Goal: Transaction & Acquisition: Purchase product/service

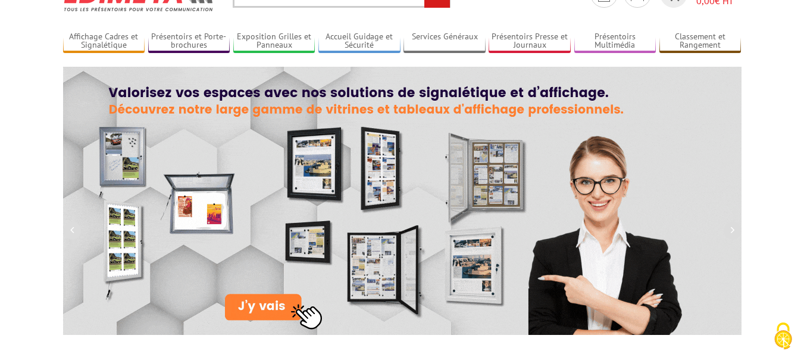
scroll to position [36, 0]
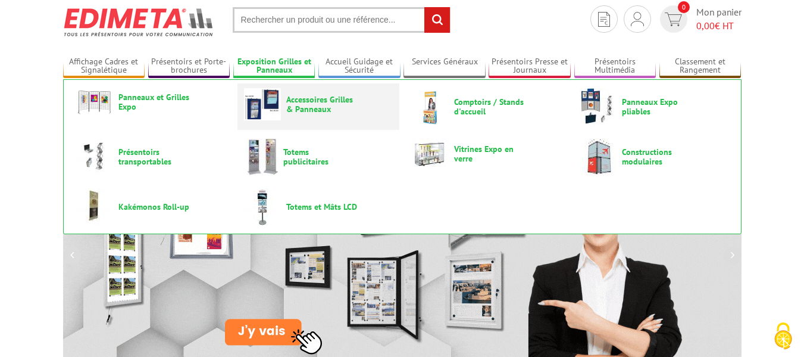
click at [313, 107] on span "Accessoires Grilles & Panneaux" at bounding box center [321, 104] width 71 height 19
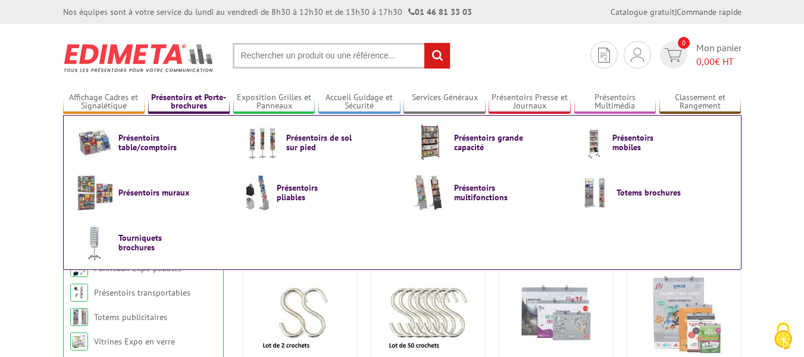
click at [158, 100] on link "Présentoirs et Porte-brochures" at bounding box center [189, 102] width 82 height 20
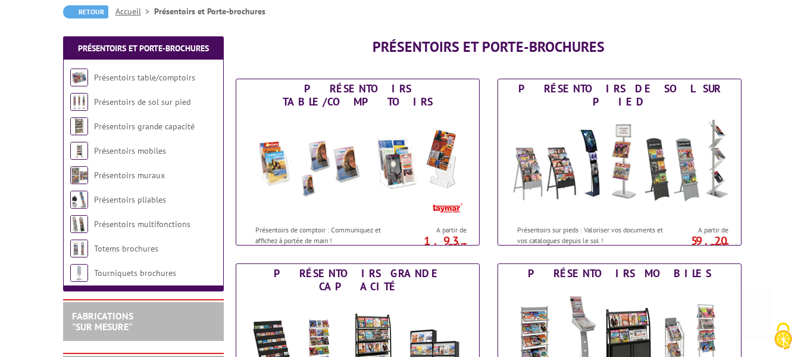
scroll to position [86, 0]
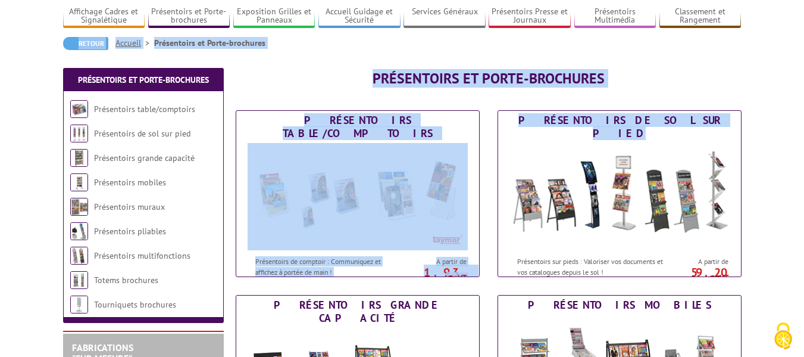
drag, startPoint x: 784, startPoint y: 107, endPoint x: 809, endPoint y: 41, distance: 70.7
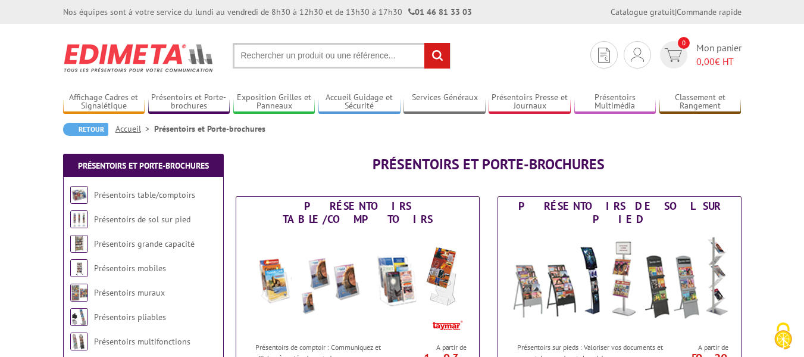
click at [739, 144] on div "Retour Accueil Présentoirs et Porte-brochures" at bounding box center [402, 134] width 679 height 22
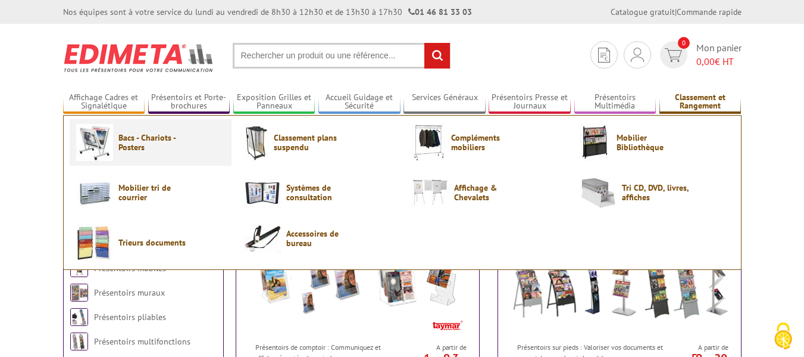
click at [122, 144] on span "Bacs - Chariots - Posters" at bounding box center [153, 142] width 71 height 19
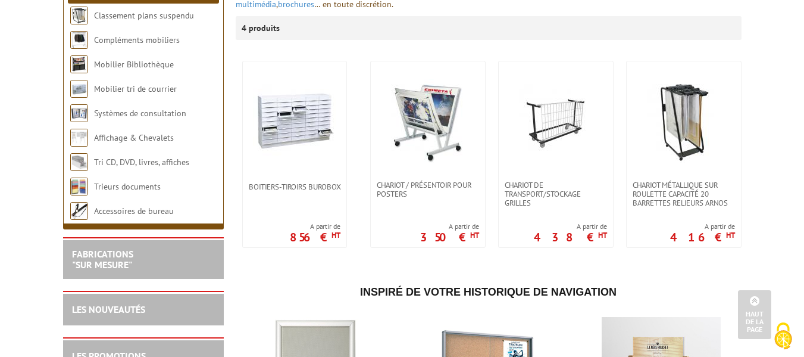
scroll to position [205, 0]
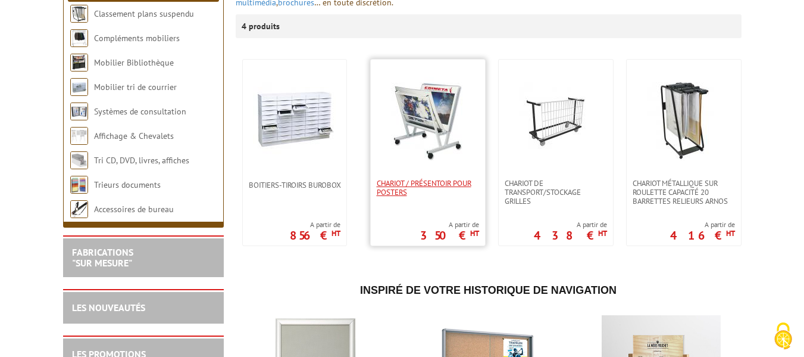
click at [414, 196] on span "Chariot / Présentoir pour posters" at bounding box center [428, 188] width 102 height 18
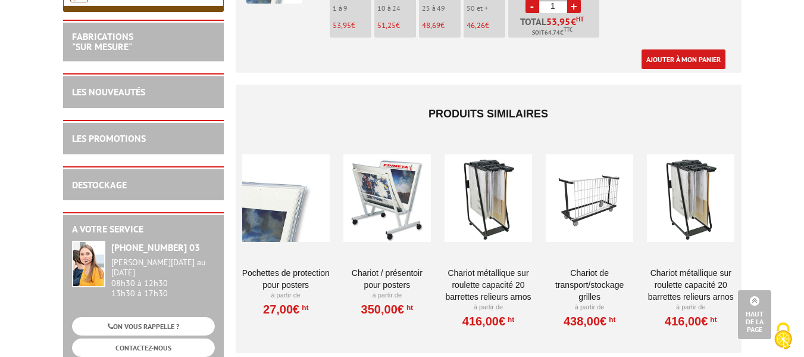
scroll to position [1118, 0]
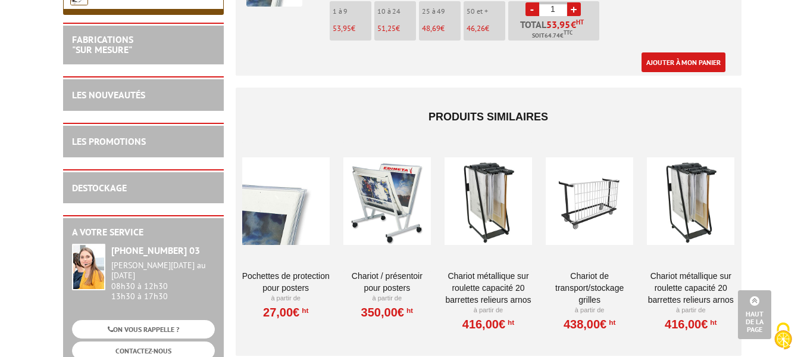
click at [273, 221] on div at bounding box center [286, 201] width 88 height 119
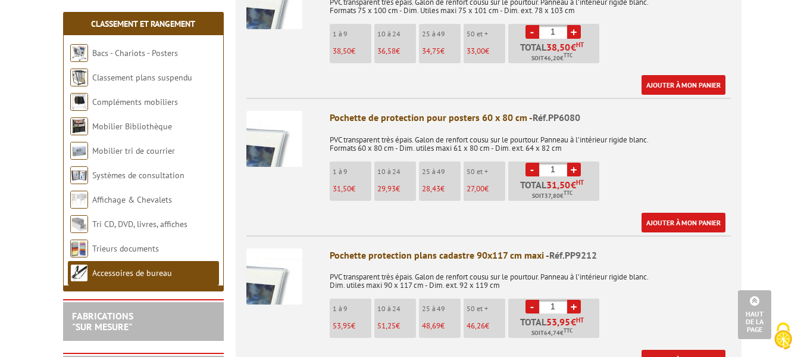
scroll to position [522, 0]
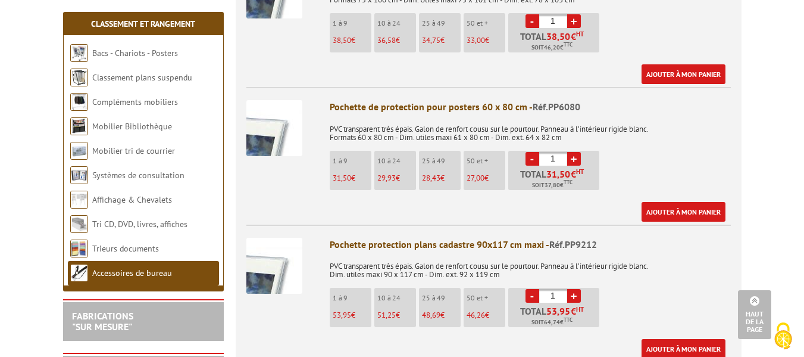
click at [575, 156] on link "+" at bounding box center [574, 159] width 14 height 14
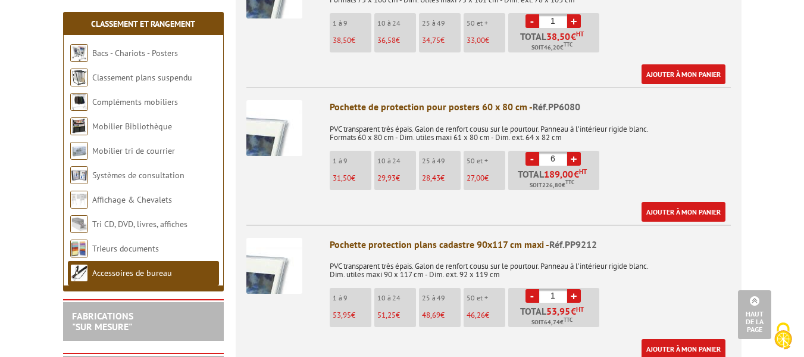
click at [575, 156] on link "+" at bounding box center [574, 159] width 14 height 14
click at [532, 161] on link "-" at bounding box center [533, 159] width 14 height 14
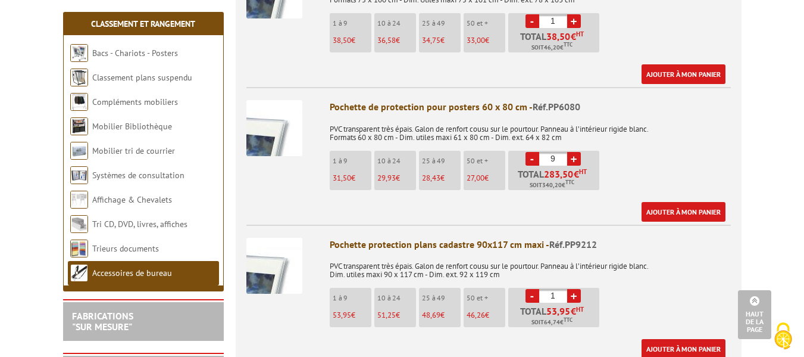
click at [532, 161] on link "-" at bounding box center [533, 159] width 14 height 14
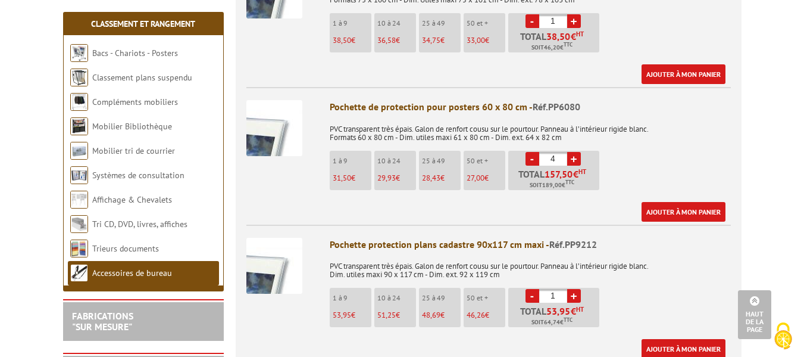
click at [532, 161] on link "-" at bounding box center [533, 159] width 14 height 14
click at [574, 158] on link "+" at bounding box center [574, 159] width 14 height 14
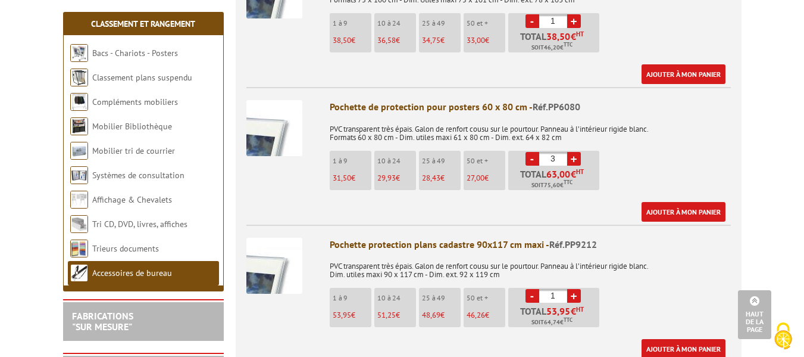
click at [574, 158] on link "+" at bounding box center [574, 159] width 14 height 14
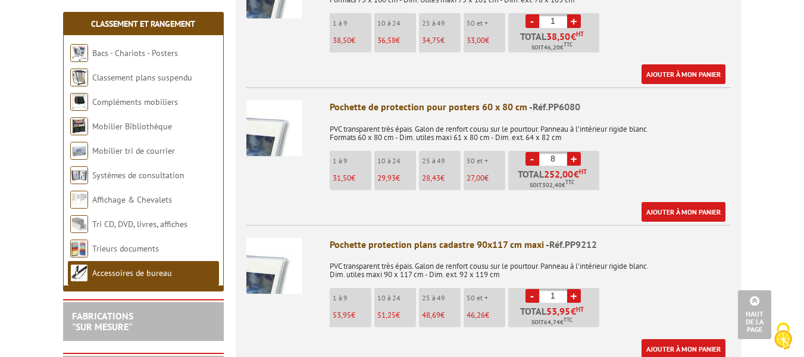
click at [574, 158] on link "+" at bounding box center [574, 159] width 14 height 14
click at [536, 161] on link "-" at bounding box center [533, 159] width 14 height 14
click at [577, 155] on link "+" at bounding box center [574, 159] width 14 height 14
click at [536, 158] on link "-" at bounding box center [533, 159] width 14 height 14
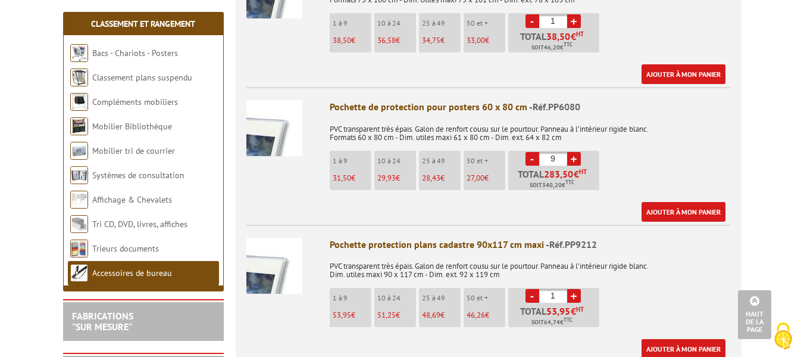
click at [536, 158] on link "-" at bounding box center [533, 159] width 14 height 14
click at [577, 163] on link "+" at bounding box center [574, 159] width 14 height 14
type input "10"
